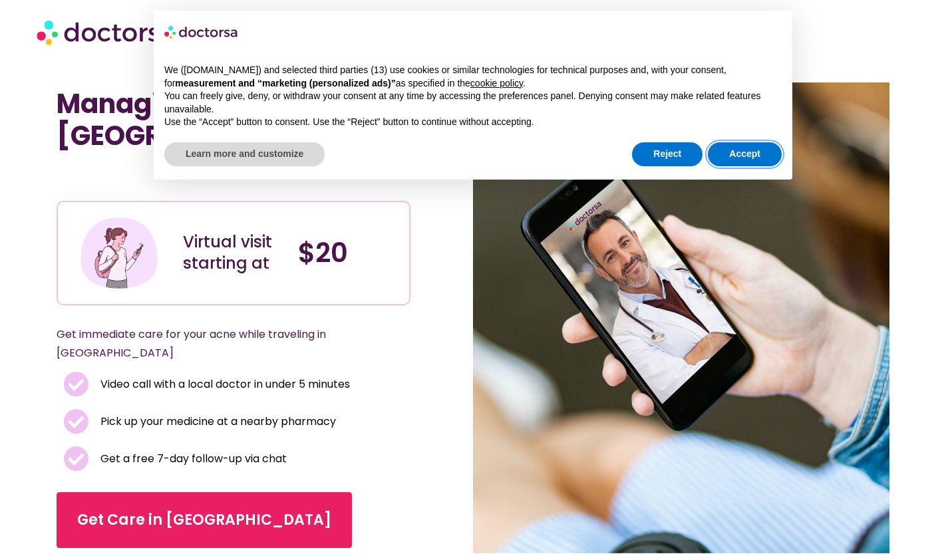
click at [768, 150] on button "Accept" at bounding box center [745, 154] width 74 height 24
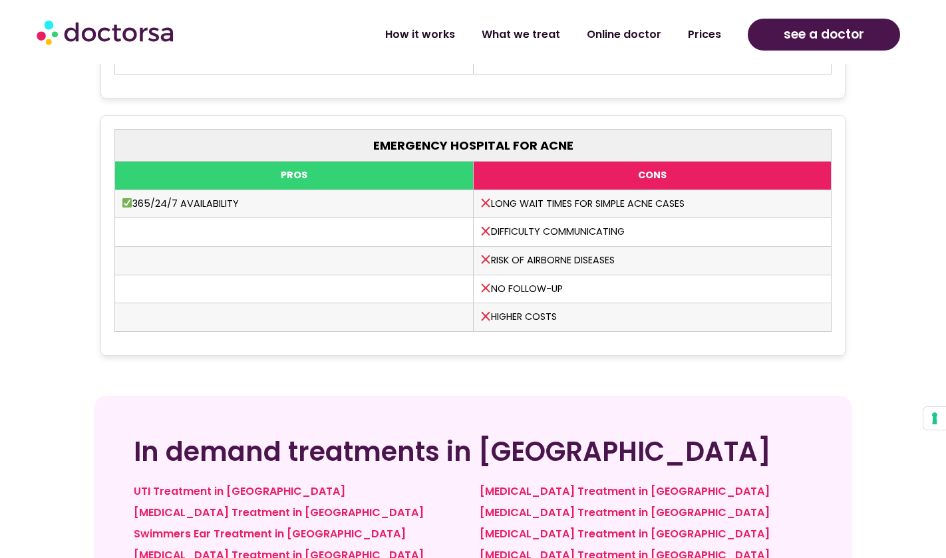
scroll to position [3747, 0]
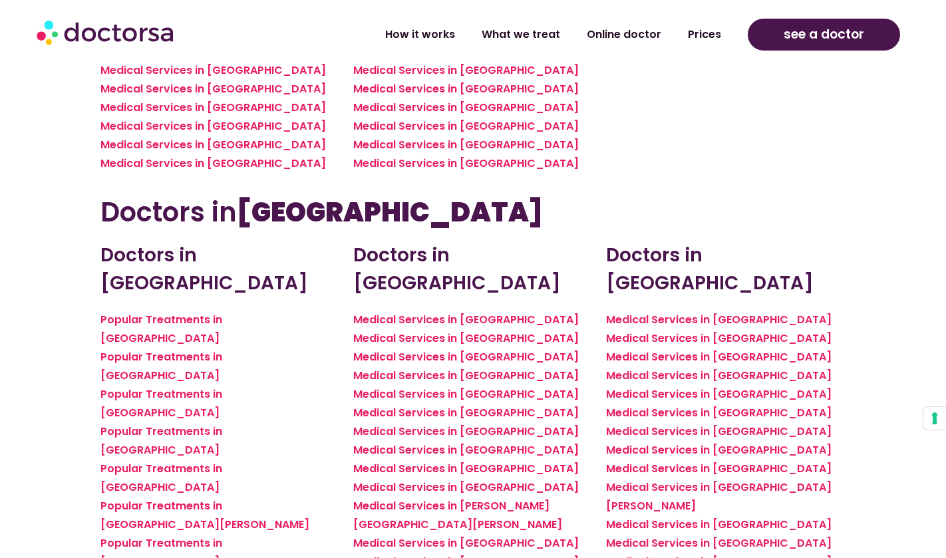
scroll to position [3345, 0]
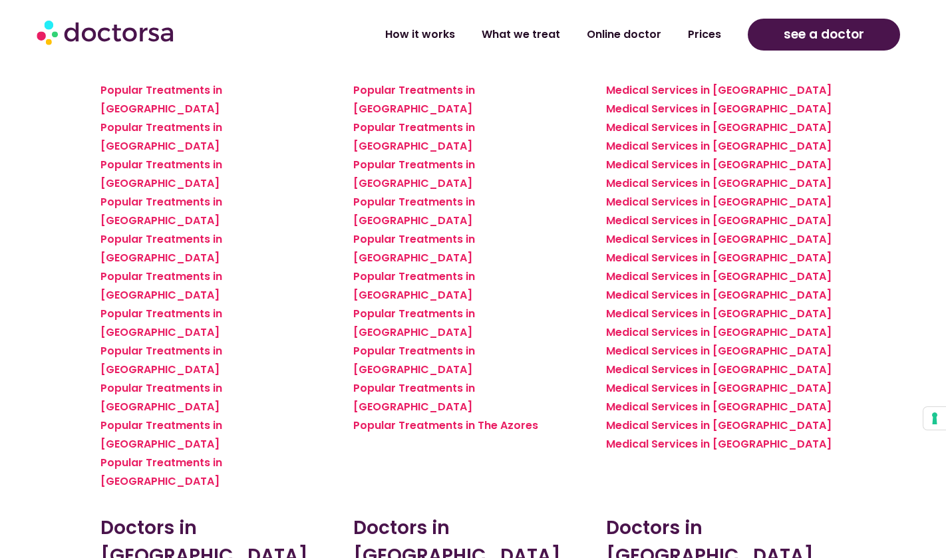
scroll to position [1767, 0]
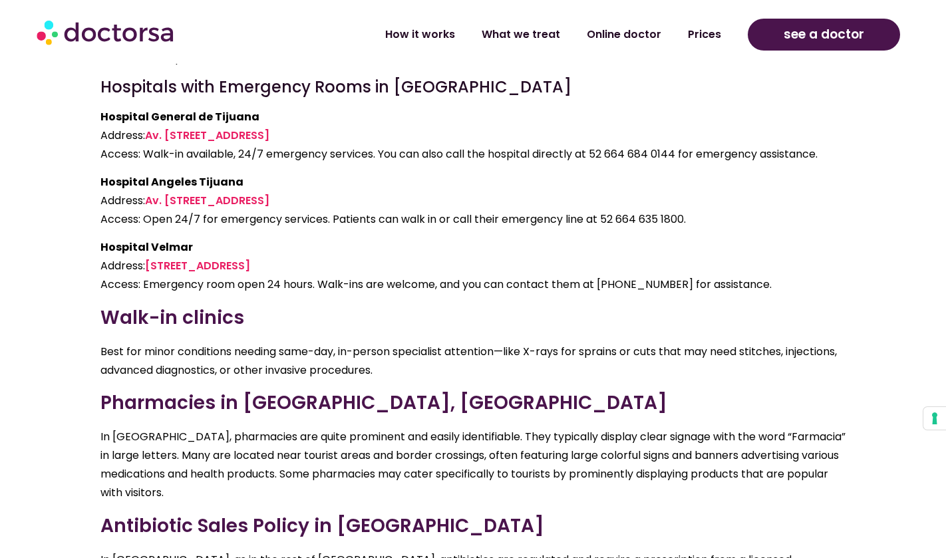
scroll to position [2853, 0]
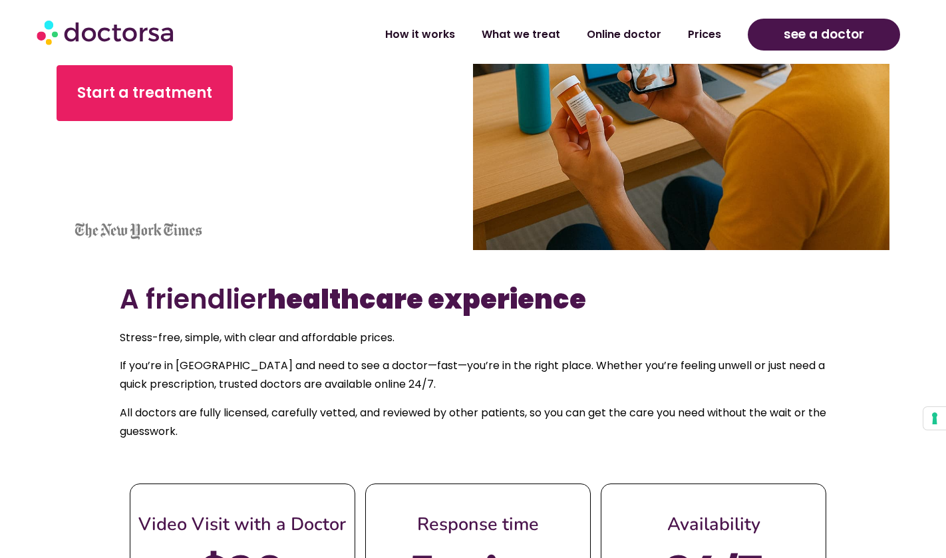
scroll to position [252, 0]
